Goal: Task Accomplishment & Management: Manage account settings

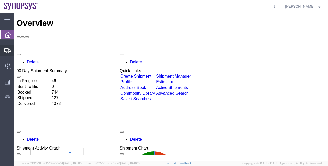
click at [0, 0] on span "Shipment Manager" at bounding box center [0, 0] width 0 height 0
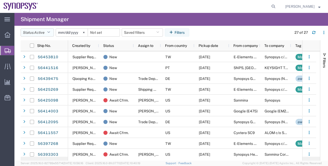
click at [40, 30] on button "Status: Active" at bounding box center [37, 32] width 33 height 8
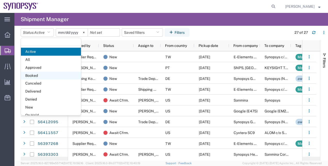
click at [61, 74] on span "Booked" at bounding box center [51, 76] width 60 height 8
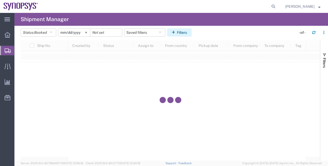
click at [190, 35] on button "Filters" at bounding box center [179, 32] width 24 height 8
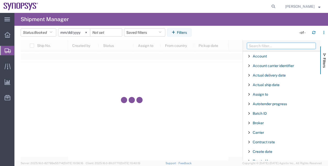
click at [289, 47] on input "Filter Columns Input" at bounding box center [281, 46] width 69 height 6
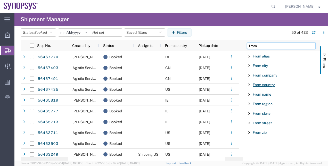
type input "from"
click at [262, 86] on span "From country" at bounding box center [263, 85] width 22 height 4
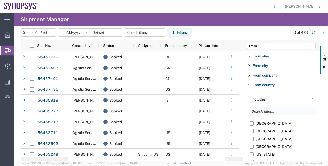
click at [265, 112] on input "Filter List 9 Filters" at bounding box center [282, 111] width 67 height 8
type input "uni"
click at [252, 147] on label "[GEOGRAPHIC_DATA]" at bounding box center [282, 147] width 67 height 8
click at [0, 0] on input "[GEOGRAPHIC_DATA]" at bounding box center [0, 0] width 0 height 0
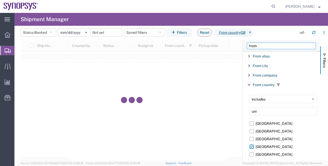
drag, startPoint x: 261, startPoint y: 46, endPoint x: 235, endPoint y: 45, distance: 25.3
click at [235, 45] on div "Ship No. Created by Status Assign to From country Pickup date From company To c…" at bounding box center [174, 100] width 307 height 120
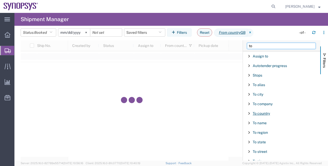
type input "to"
click at [266, 113] on span "To country" at bounding box center [260, 113] width 17 height 4
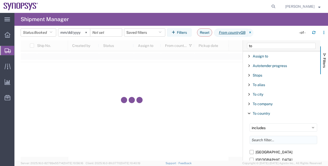
click at [268, 141] on input "Filter List 12 Filters" at bounding box center [282, 140] width 67 height 8
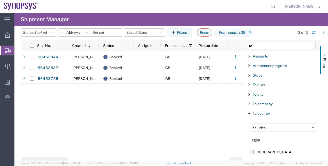
type input "egyp"
click at [260, 151] on label "[GEOGRAPHIC_DATA]" at bounding box center [282, 152] width 67 height 8
click at [0, 0] on input "[GEOGRAPHIC_DATA]" at bounding box center [0, 0] width 0 height 0
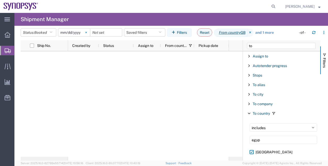
click at [89, 31] on svg-icon at bounding box center [86, 33] width 8 height 8
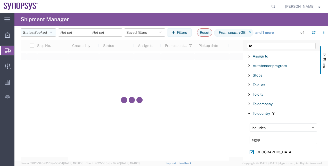
click at [54, 32] on button "Status: Booked" at bounding box center [39, 32] width 36 height 8
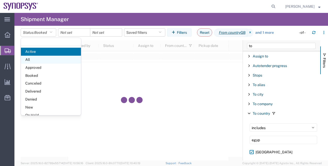
click at [54, 57] on span "All" at bounding box center [51, 60] width 60 height 8
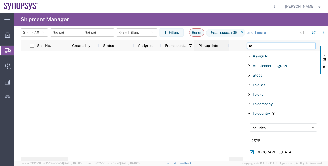
drag, startPoint x: 255, startPoint y: 47, endPoint x: 227, endPoint y: 48, distance: 28.4
click at [227, 48] on div "Ship No. Created by Status Assign to From country Pickup date From company To c…" at bounding box center [174, 100] width 307 height 120
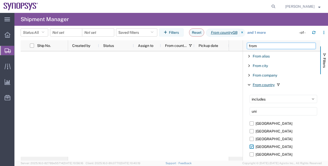
type input "from"
click at [262, 84] on span "From country" at bounding box center [263, 85] width 22 height 4
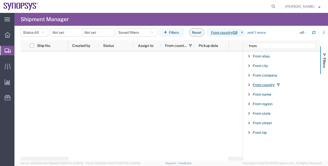
click at [262, 86] on span "From country" at bounding box center [263, 85] width 22 height 4
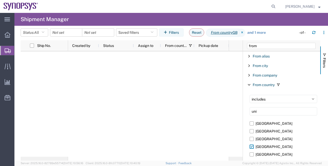
drag, startPoint x: 264, startPoint y: 109, endPoint x: 240, endPoint y: 109, distance: 24.5
click at [240, 109] on div "Ship No. Created by Status Assign to From country Pickup date From company To c…" at bounding box center [174, 100] width 307 height 120
click at [251, 147] on label "[GEOGRAPHIC_DATA]" at bounding box center [282, 147] width 67 height 8
click at [0, 0] on input "[GEOGRAPHIC_DATA]" at bounding box center [0, 0] width 0 height 0
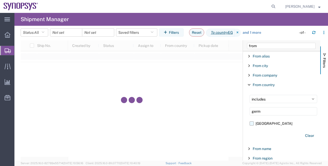
type input "germ"
click at [250, 121] on label "[GEOGRAPHIC_DATA]" at bounding box center [282, 124] width 67 height 8
click at [0, 0] on input "[GEOGRAPHIC_DATA]" at bounding box center [0, 0] width 0 height 0
click at [43, 33] on icon "button" at bounding box center [42, 33] width 3 height 4
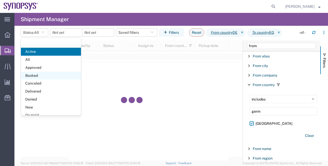
click at [53, 73] on span "Booked" at bounding box center [51, 76] width 60 height 8
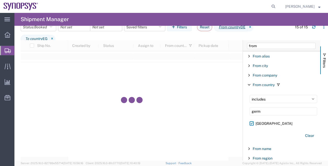
click at [0, 0] on span "Shipment Manager" at bounding box center [0, 0] width 0 height 0
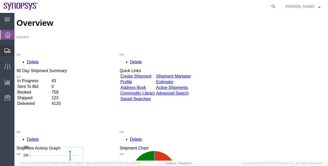
click at [0, 0] on span "Shipment Manager" at bounding box center [0, 0] width 0 height 0
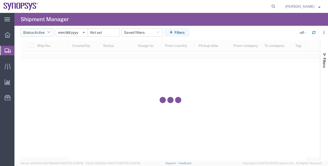
click at [44, 34] on span "Active" at bounding box center [39, 32] width 10 height 4
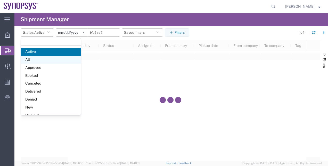
click at [51, 60] on span "All" at bounding box center [51, 60] width 60 height 8
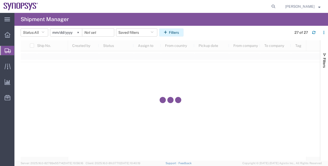
click at [169, 29] on button "Filters" at bounding box center [171, 32] width 24 height 8
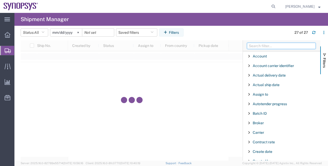
click at [267, 47] on input "Filter Columns Input" at bounding box center [281, 46] width 69 height 6
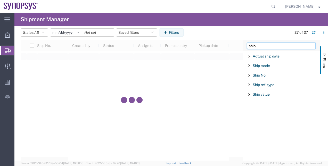
type input "ship"
click at [260, 74] on span "Ship No." at bounding box center [259, 75] width 14 height 4
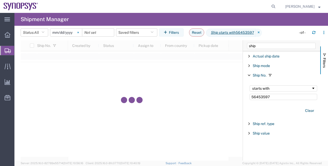
type input "56453597"
click at [80, 31] on svg-icon at bounding box center [78, 33] width 8 height 8
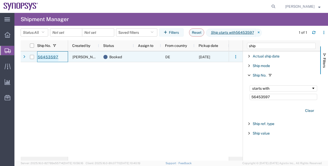
click at [52, 55] on link "56453597" at bounding box center [47, 57] width 21 height 8
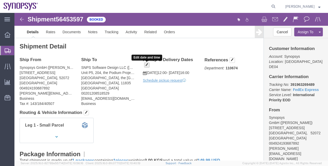
click span "button"
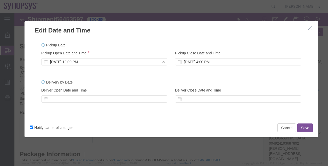
click div "Pickup Start Date Pickup Start Time Pickup Open Date and Time Aug 11 2025 12:00…"
click div "Aug 11 2025 12:00 PM"
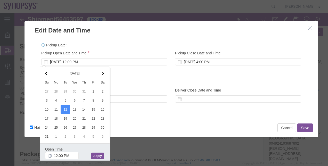
click button "Apply"
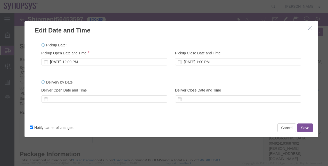
click button "Save"
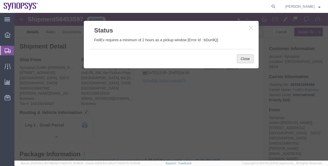
click button "Close"
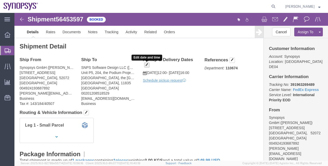
click span "button"
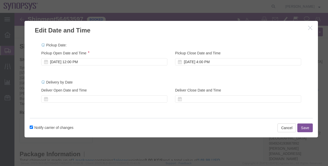
click icon "button"
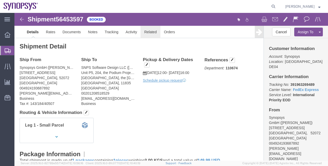
click link "Related"
click div
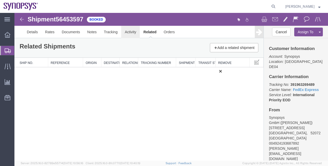
click at [135, 31] on link "Activity" at bounding box center [130, 32] width 19 height 12
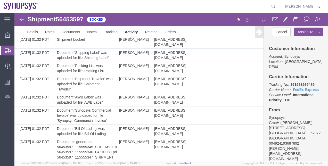
scroll to position [351, 0]
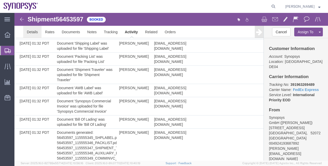
click at [30, 32] on link "Details" at bounding box center [32, 32] width 18 height 12
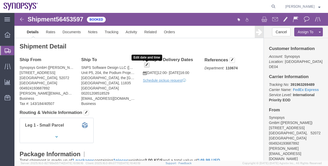
click span "button"
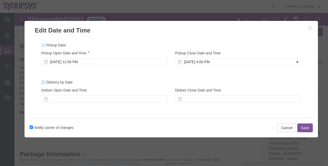
click div "[DATE] 4:00 PM"
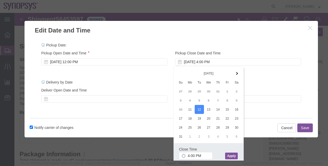
click button "Apply"
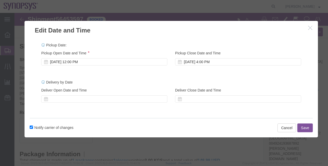
click button "Save"
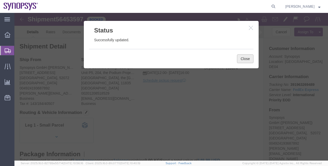
click button "Close"
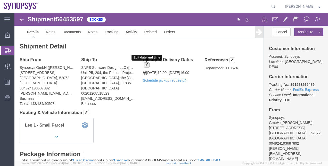
click span "button"
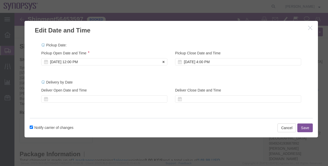
click div "Aug 11 2025 12:00 PM"
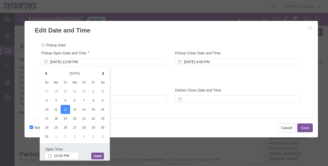
click button "Apply"
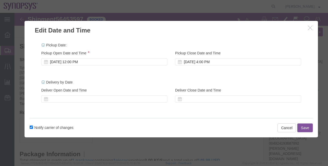
click button "Save"
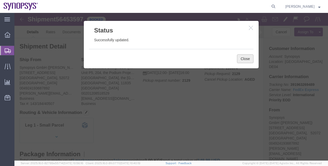
click button "Close"
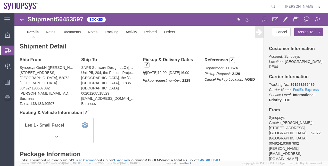
click div "Leg 1 - Small Parcel"
click at [0, 0] on span "Shipment Manager" at bounding box center [0, 0] width 0 height 0
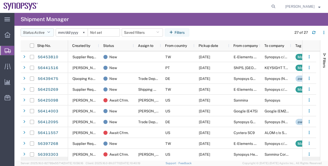
click at [50, 35] on button "Status: Active" at bounding box center [37, 32] width 33 height 8
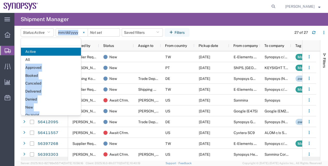
drag, startPoint x: 47, startPoint y: 59, endPoint x: 87, endPoint y: 32, distance: 47.3
click at [87, 32] on agx-table-filter "Status: Active Active All Approved Booked Canceled Delivered Denied New On Hold…" at bounding box center [106, 32] width 170 height 8
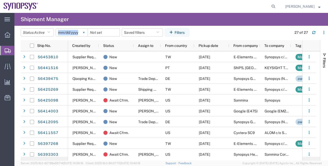
click at [87, 32] on svg-icon at bounding box center [84, 33] width 8 height 8
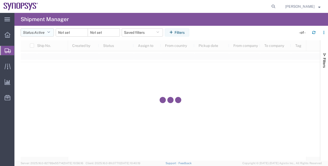
click at [47, 32] on button "Status: Active" at bounding box center [37, 32] width 33 height 8
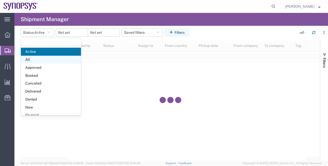
click at [47, 57] on span "All" at bounding box center [51, 60] width 60 height 8
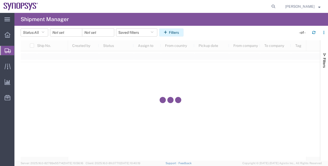
click at [167, 31] on icon "button" at bounding box center [166, 33] width 5 height 4
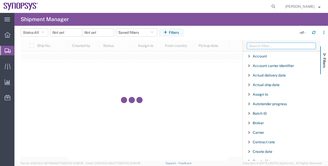
click at [277, 43] on input "Filter Columns Input" at bounding box center [281, 46] width 69 height 6
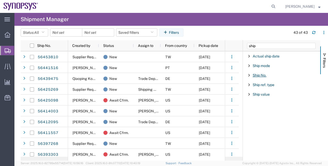
click at [256, 75] on span "Ship No." at bounding box center [259, 75] width 14 height 4
click at [292, 62] on div "Ship mode" at bounding box center [281, 65] width 77 height 9
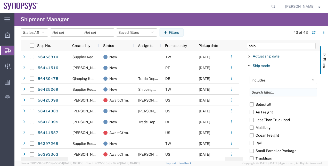
click at [291, 91] on input "Filter List 5 Filters" at bounding box center [282, 92] width 67 height 8
click at [265, 44] on input "ship" at bounding box center [281, 46] width 69 height 6
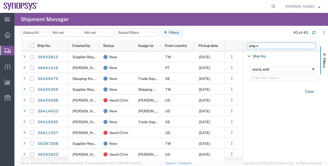
type input "ship n"
click at [267, 78] on input "Filter Value" at bounding box center [282, 78] width 67 height 6
paste input "56453597"
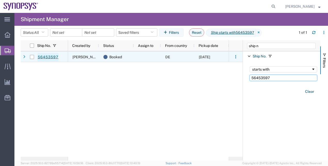
type input "56453597"
click at [57, 55] on link "56453597" at bounding box center [47, 57] width 21 height 8
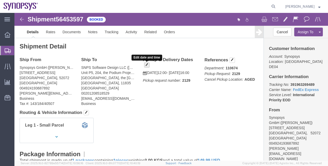
click span "button"
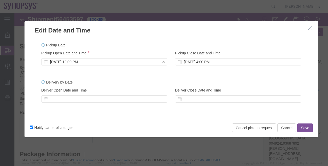
click div "Aug 12 2025 12:00 PM"
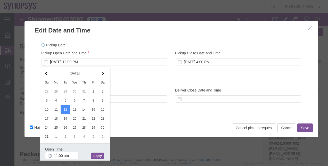
type input "11:00 AM"
click button "Apply"
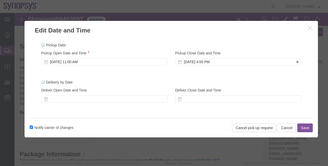
click div "[DATE] 4:00 PM"
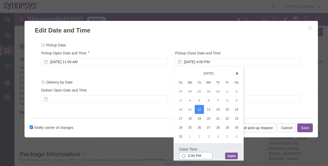
type input "3:00 PM"
click button "Apply"
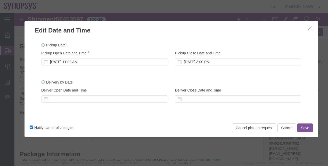
click button "Save"
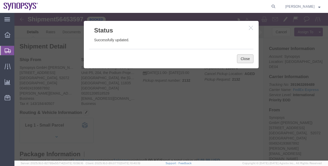
click button "Close"
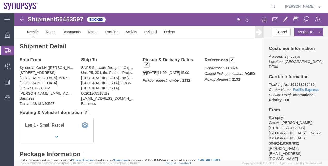
click div "Leg 1 - Small Parcel"
click at [0, 0] on span "Shipment Manager" at bounding box center [0, 0] width 0 height 0
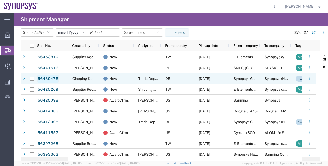
click at [55, 78] on link "56439475" at bounding box center [47, 79] width 21 height 8
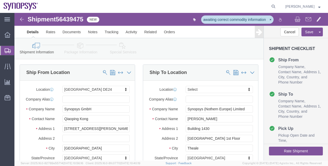
select select "71411"
select select
click link "Package Information"
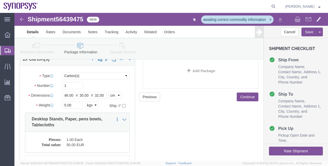
scroll to position [38, 0]
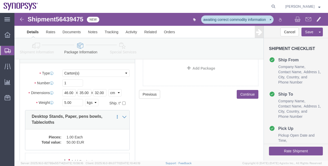
click at [0, 0] on span "Shipment Manager" at bounding box center [0, 0] width 0 height 0
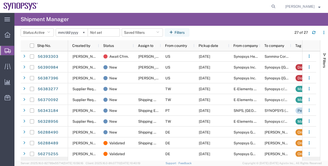
scroll to position [98, 0]
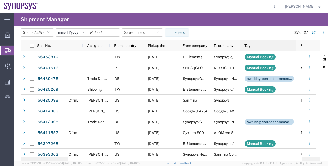
drag, startPoint x: 270, startPoint y: 44, endPoint x: 295, endPoint y: 47, distance: 25.2
click at [295, 47] on div at bounding box center [296, 45] width 2 height 11
click at [0, 0] on span "Shipment Manager" at bounding box center [0, 0] width 0 height 0
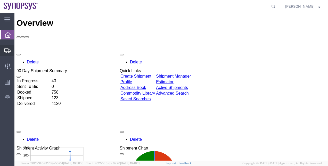
click at [0, 0] on span "Shipment Manager" at bounding box center [0, 0] width 0 height 0
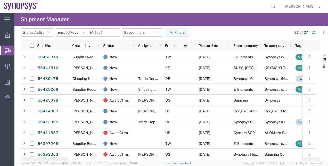
click at [84, 32] on icon at bounding box center [84, 33] width 2 height 2
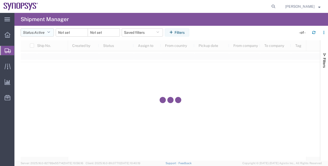
click at [49, 33] on icon "button" at bounding box center [48, 33] width 3 height 4
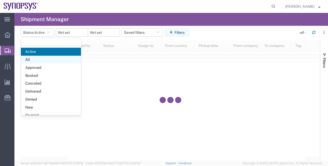
click at [46, 59] on span "All" at bounding box center [51, 60] width 60 height 8
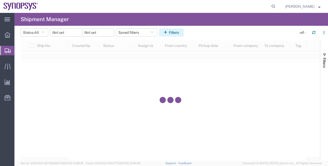
click at [179, 32] on button "Filters" at bounding box center [171, 32] width 24 height 8
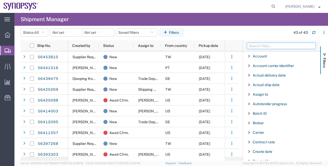
click at [270, 47] on input "Filter Columns Input" at bounding box center [281, 46] width 69 height 6
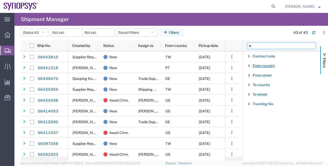
type input "t"
type input "ship"
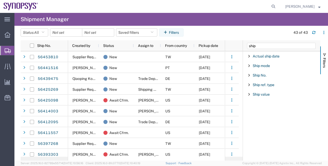
click at [263, 72] on div "Ship No." at bounding box center [281, 75] width 77 height 9
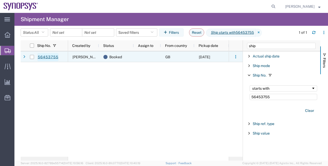
type input "56453755"
click at [53, 57] on link "56453755" at bounding box center [47, 57] width 21 height 8
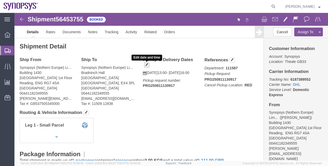
click span "button"
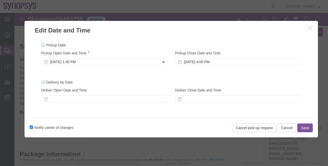
click div "[DATE] 1:00 PM"
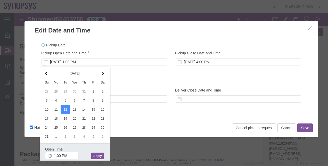
click button "Apply"
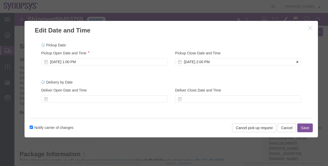
click div "[DATE] 2:00 PM"
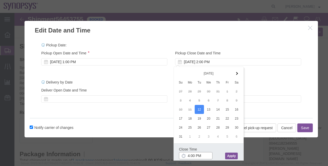
type input "4:00 PM"
click button "Apply"
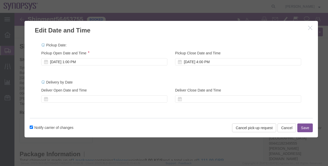
click button "Save"
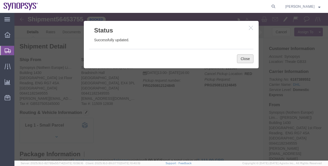
click button "Close"
